Goal: Task Accomplishment & Management: Use online tool/utility

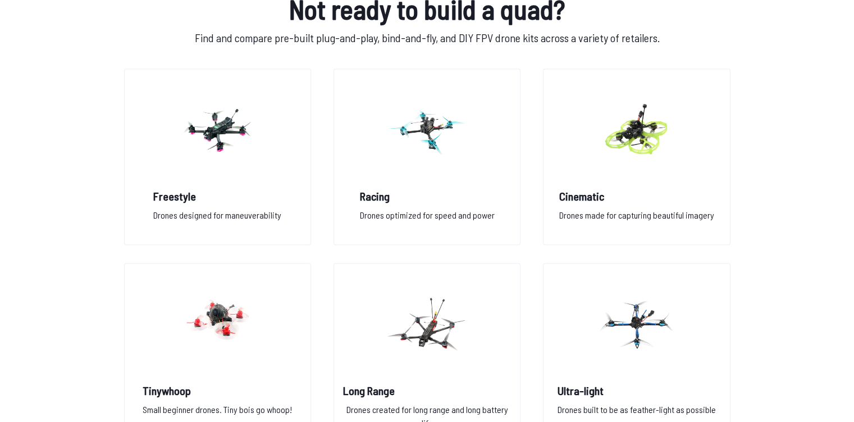
scroll to position [811, 0]
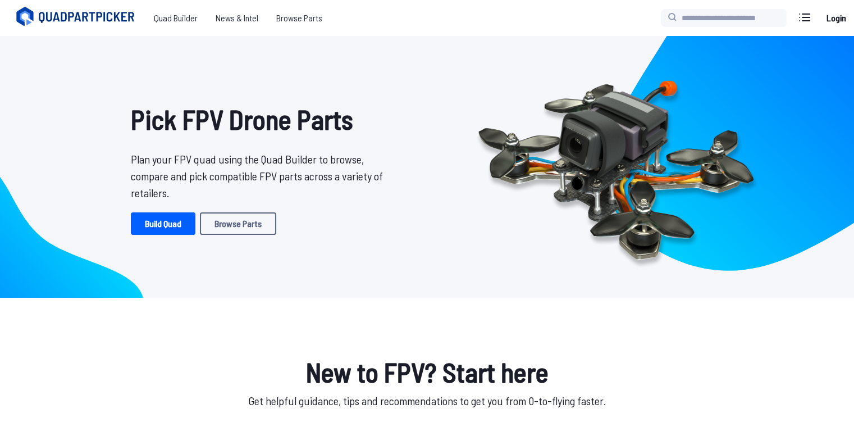
click at [156, 224] on link "Build Quad" at bounding box center [163, 223] width 65 height 22
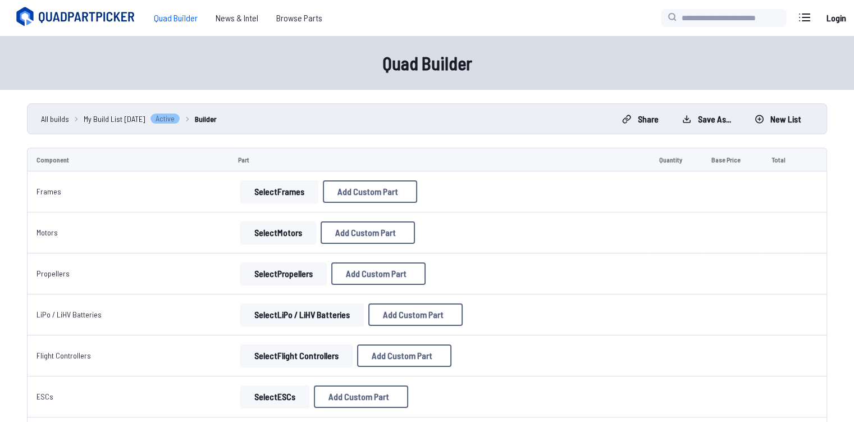
click at [297, 193] on button "Select Frames" at bounding box center [279, 191] width 78 height 22
click at [297, 195] on button "Select Frames" at bounding box center [279, 191] width 78 height 22
click at [368, 191] on span "Add Custom Part" at bounding box center [368, 191] width 61 height 9
select select "**********"
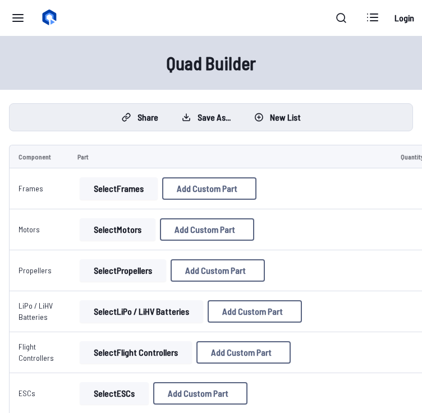
click at [127, 186] on button "Select Frames" at bounding box center [119, 188] width 78 height 22
click at [133, 189] on button "Select Frames" at bounding box center [119, 188] width 78 height 22
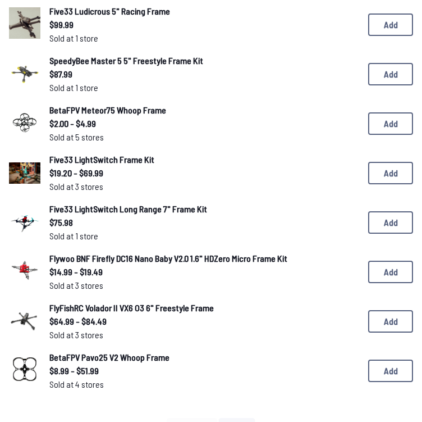
scroll to position [734, 0]
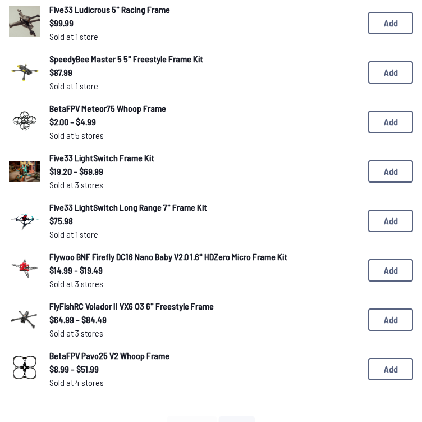
click at [388, 220] on button "Add" at bounding box center [390, 220] width 45 height 22
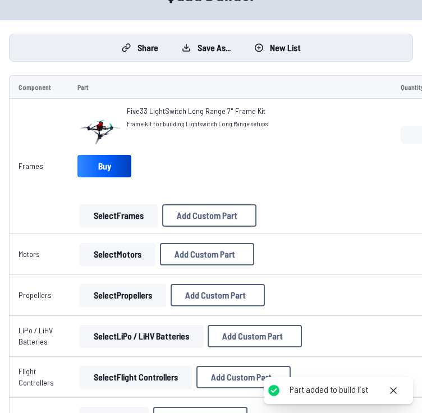
scroll to position [71, 0]
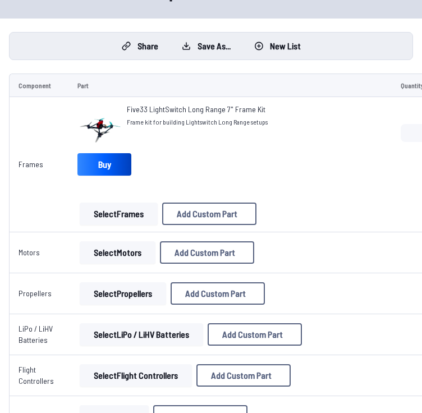
click at [135, 249] on button "Select Motors" at bounding box center [118, 252] width 76 height 22
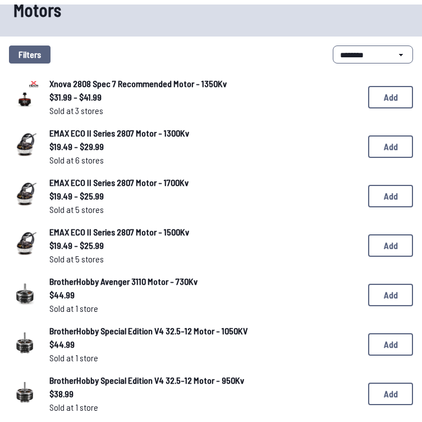
scroll to position [35, 0]
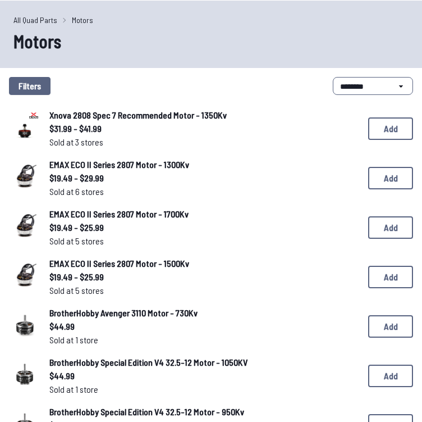
click at [371, 234] on button "Add" at bounding box center [390, 227] width 45 height 22
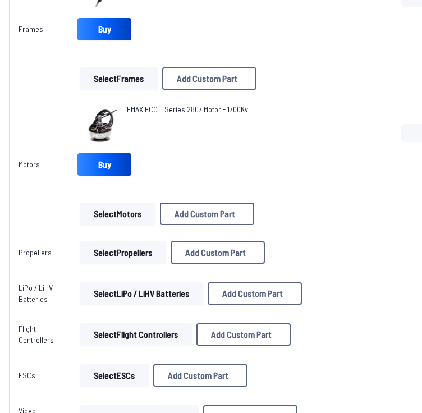
scroll to position [209, 0]
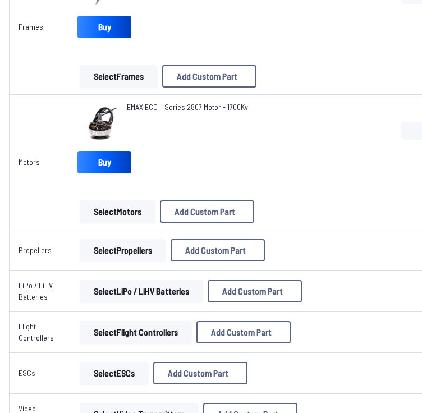
click at [139, 250] on button "Select Propellers" at bounding box center [123, 250] width 86 height 22
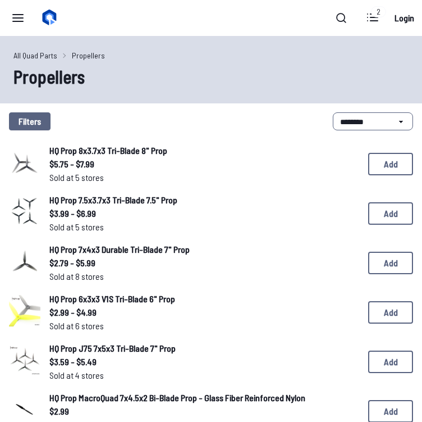
click at [385, 169] on button "Add" at bounding box center [390, 164] width 45 height 22
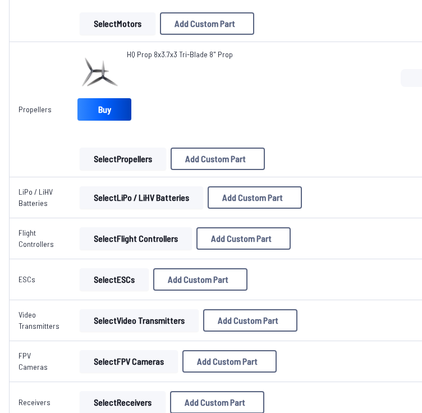
scroll to position [398, 0]
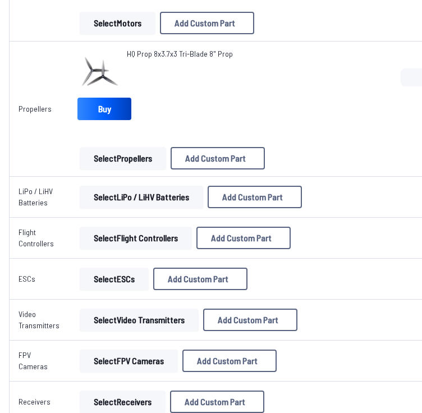
click at [152, 199] on button "Select LiPo / LiHV Batteries" at bounding box center [142, 197] width 124 height 22
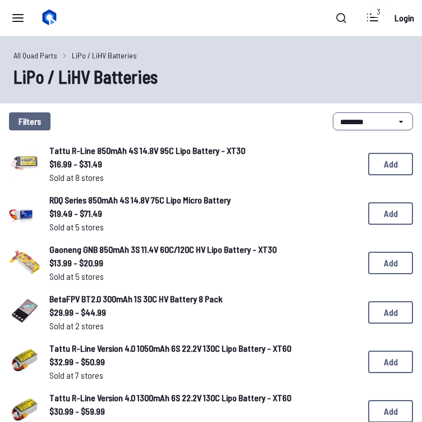
click at [43, 120] on button "Filters" at bounding box center [30, 121] width 42 height 18
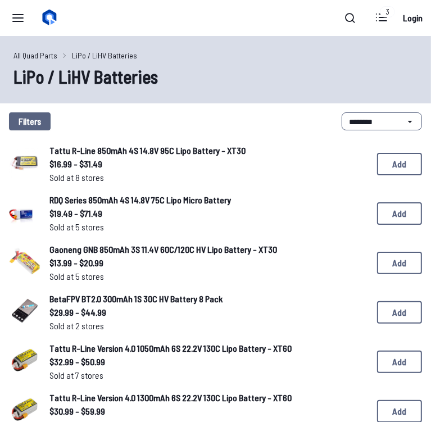
click at [320, 57] on icon at bounding box center [320, 59] width 5 height 5
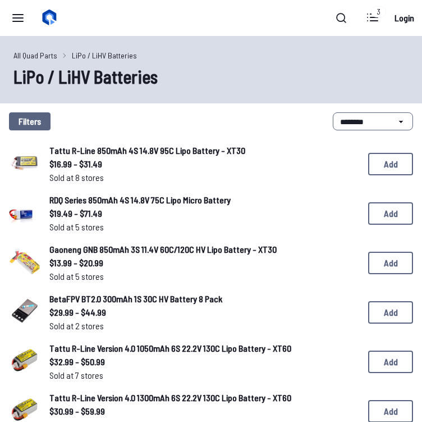
click at [398, 322] on button "Add" at bounding box center [390, 312] width 45 height 22
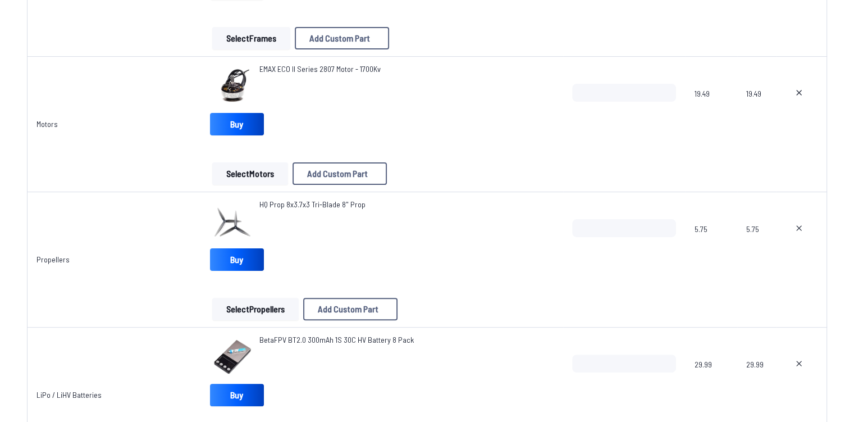
scroll to position [250, 0]
click at [270, 308] on button "Select Propellers" at bounding box center [255, 308] width 86 height 22
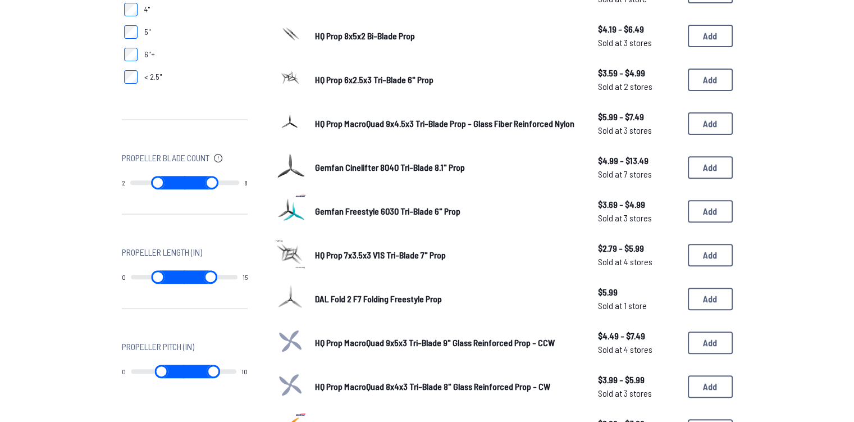
scroll to position [389, 0]
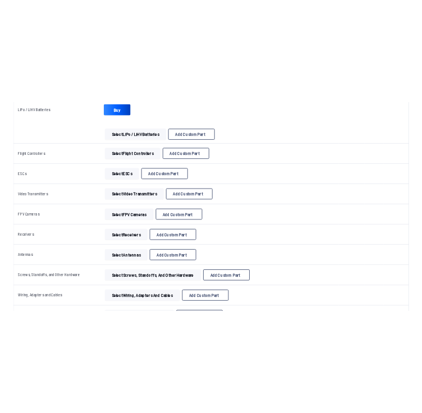
scroll to position [628, 0]
